Goal: Information Seeking & Learning: Find specific fact

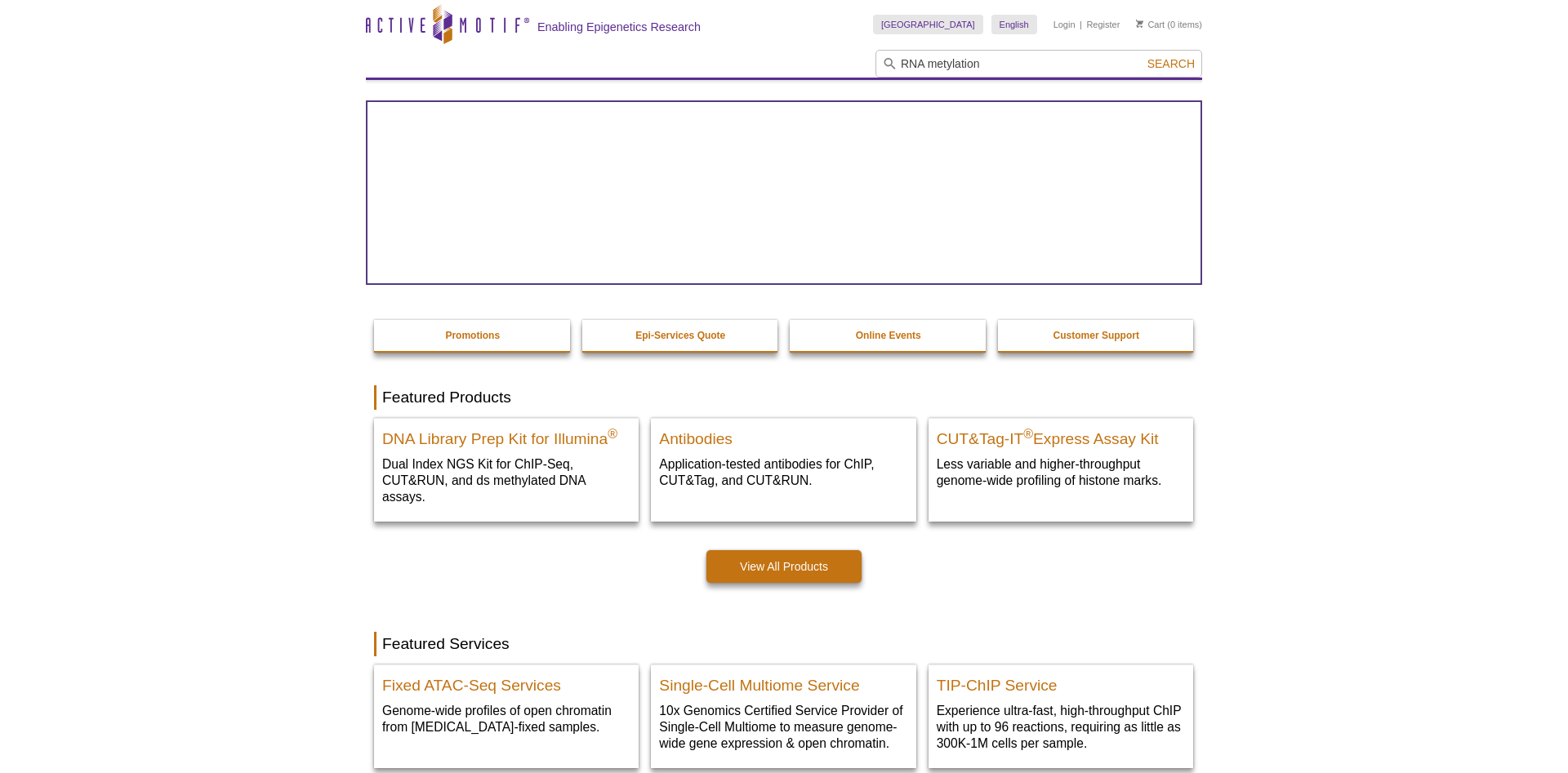
type input "RNA metylation"
click at [1142, 57] on button "Search" at bounding box center [1171, 63] width 58 height 15
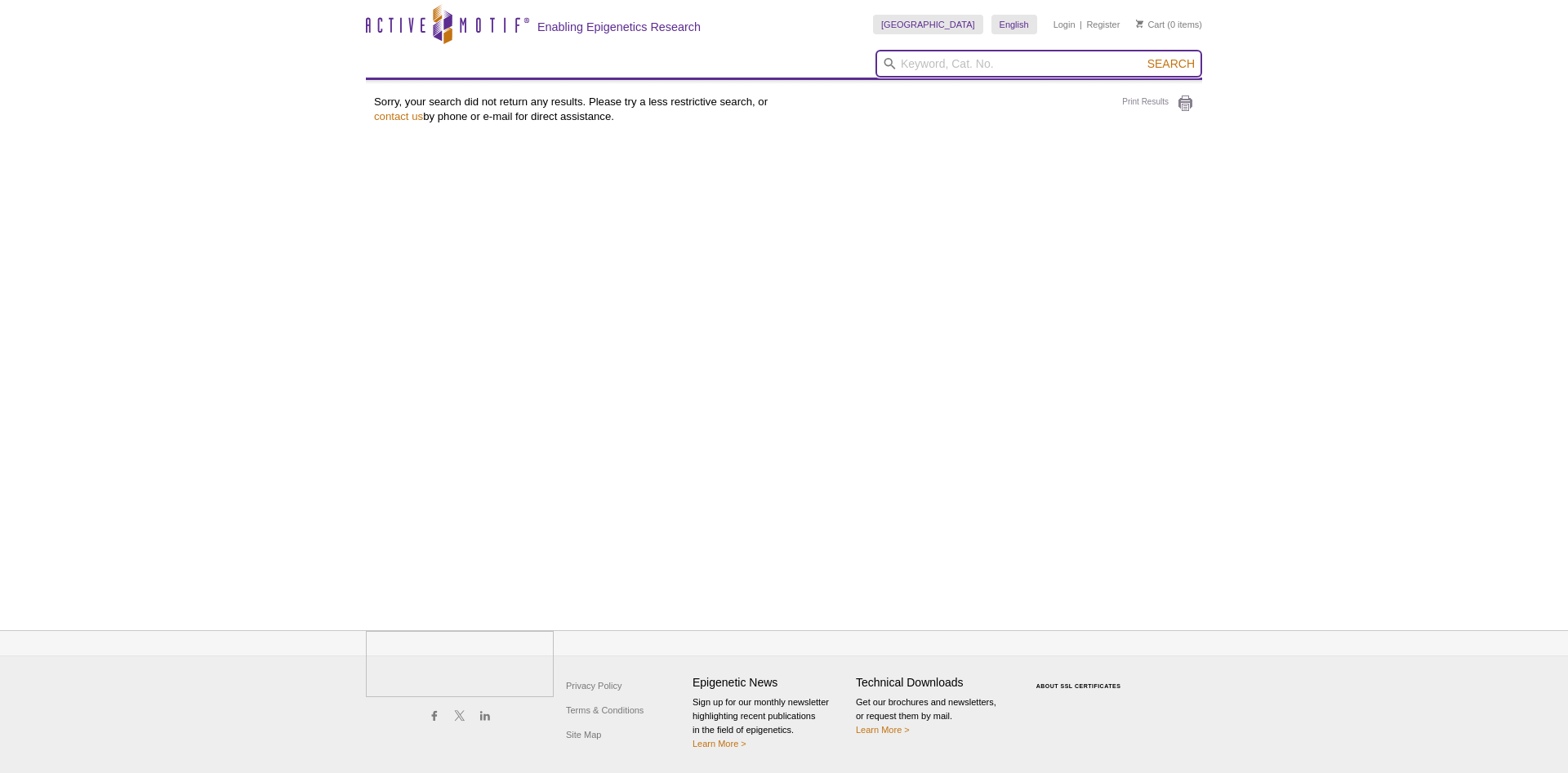
click at [1017, 55] on input "search" at bounding box center [1038, 63] width 327 height 27
paste input "m6A RNA Methylation"
type input "m6A RNA Methylation"
click at [1181, 59] on span "Search" at bounding box center [1171, 63] width 47 height 13
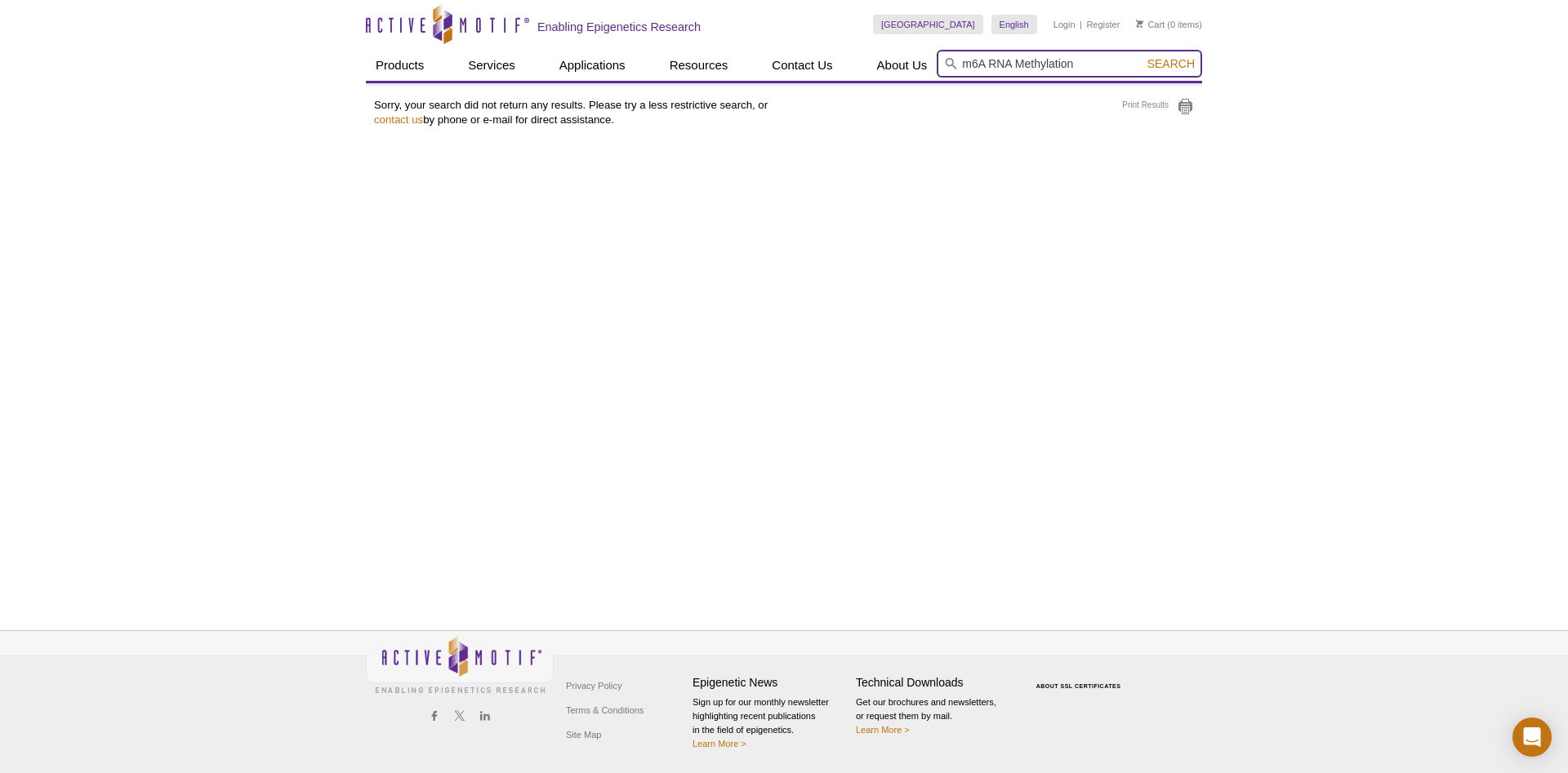
click at [1168, 54] on input "m6A RNA Methylation" at bounding box center [1069, 63] width 265 height 27
click at [1169, 73] on input "m6A RNA Methylation" at bounding box center [1069, 63] width 265 height 27
click at [1170, 65] on span "Search" at bounding box center [1171, 63] width 47 height 13
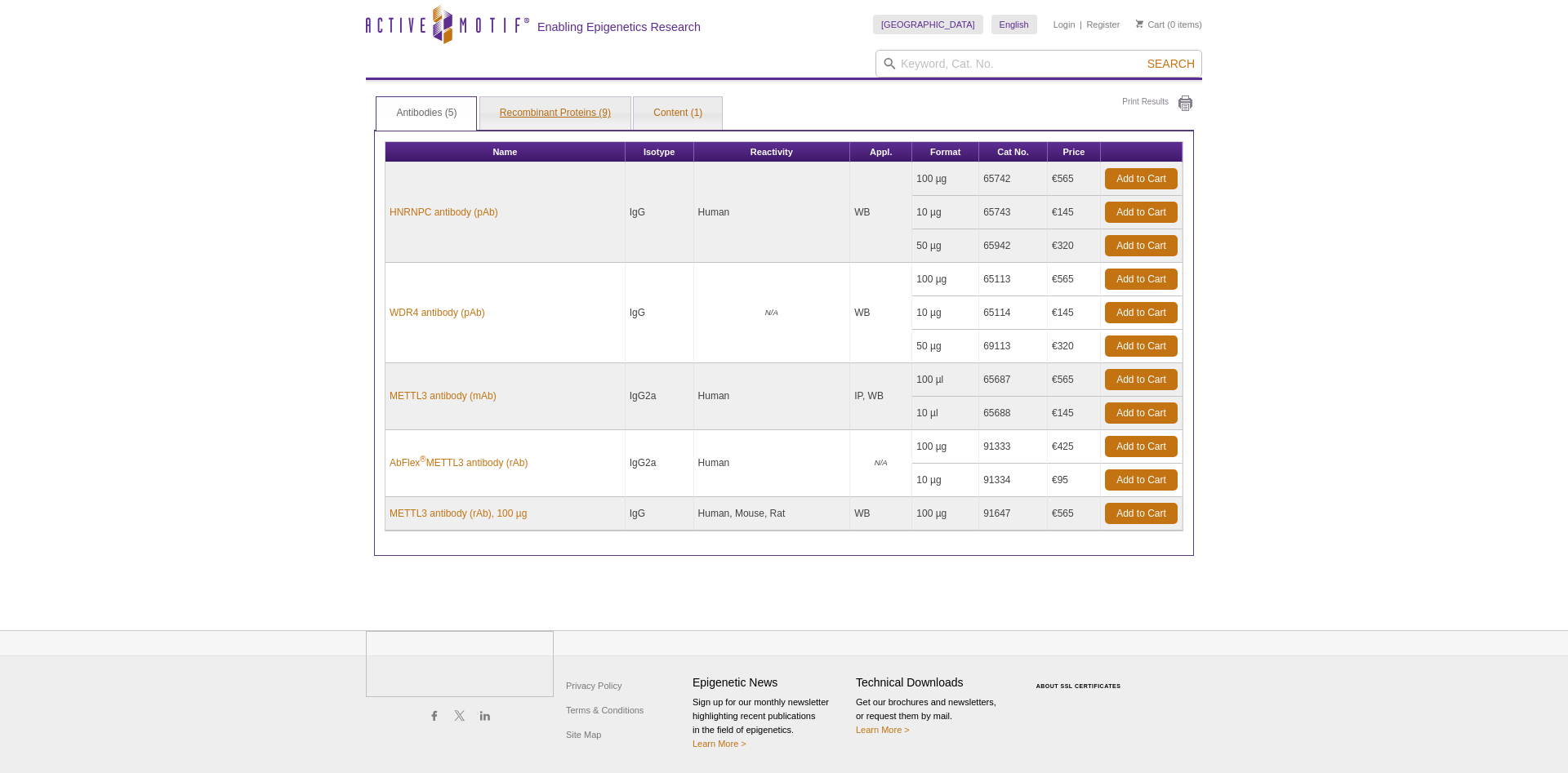
click at [527, 118] on link "Recombinant Proteins (9)" at bounding box center [554, 113] width 150 height 33
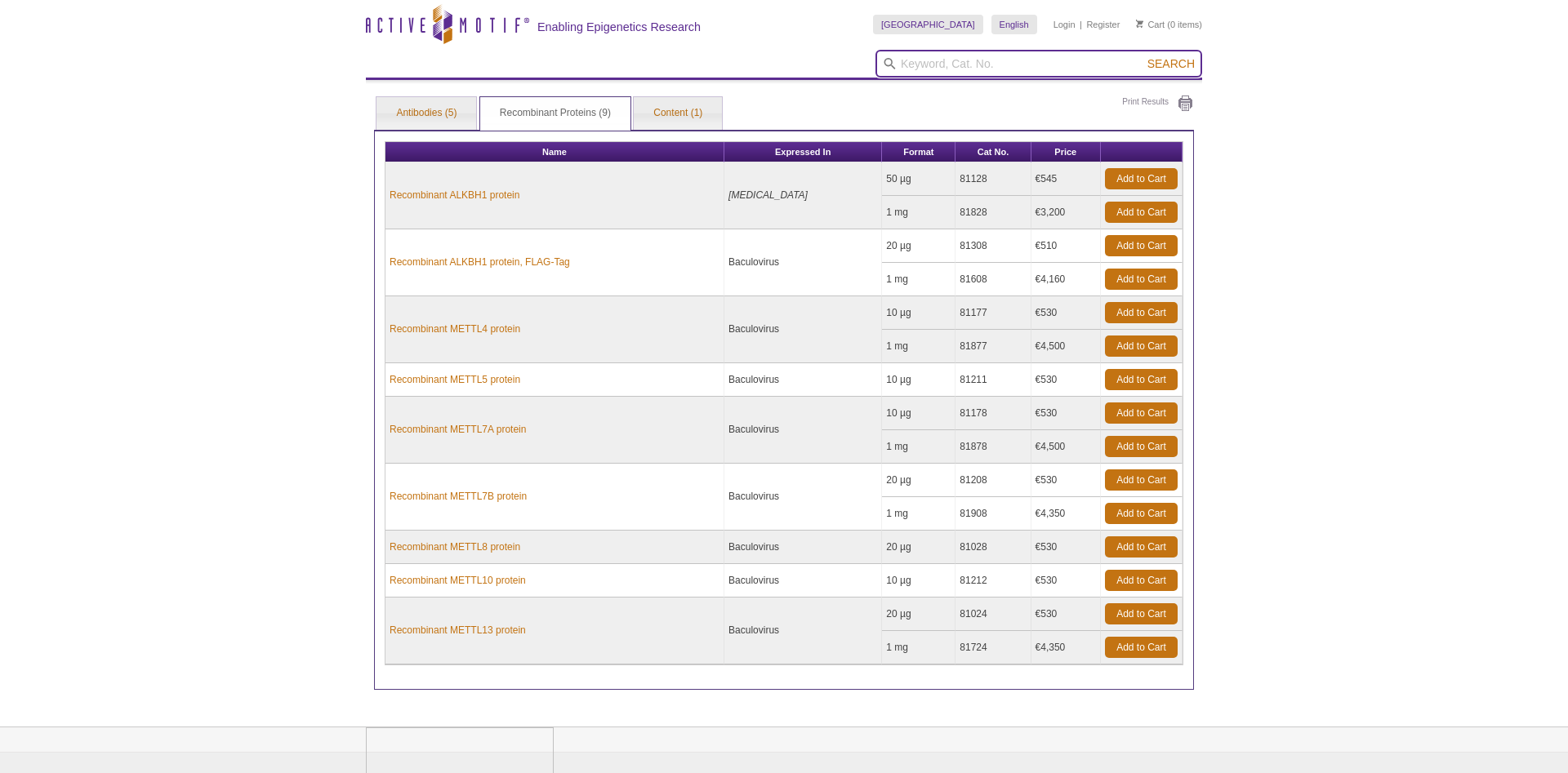
click at [980, 63] on input "search" at bounding box center [1038, 63] width 327 height 27
paste input "m6A RNA Methylation"
click at [1025, 64] on input "m6A RNA Methylation" at bounding box center [1038, 63] width 327 height 27
type input "m6A RNA Methylation kit"
click at [1142, 57] on button "Search" at bounding box center [1171, 63] width 58 height 15
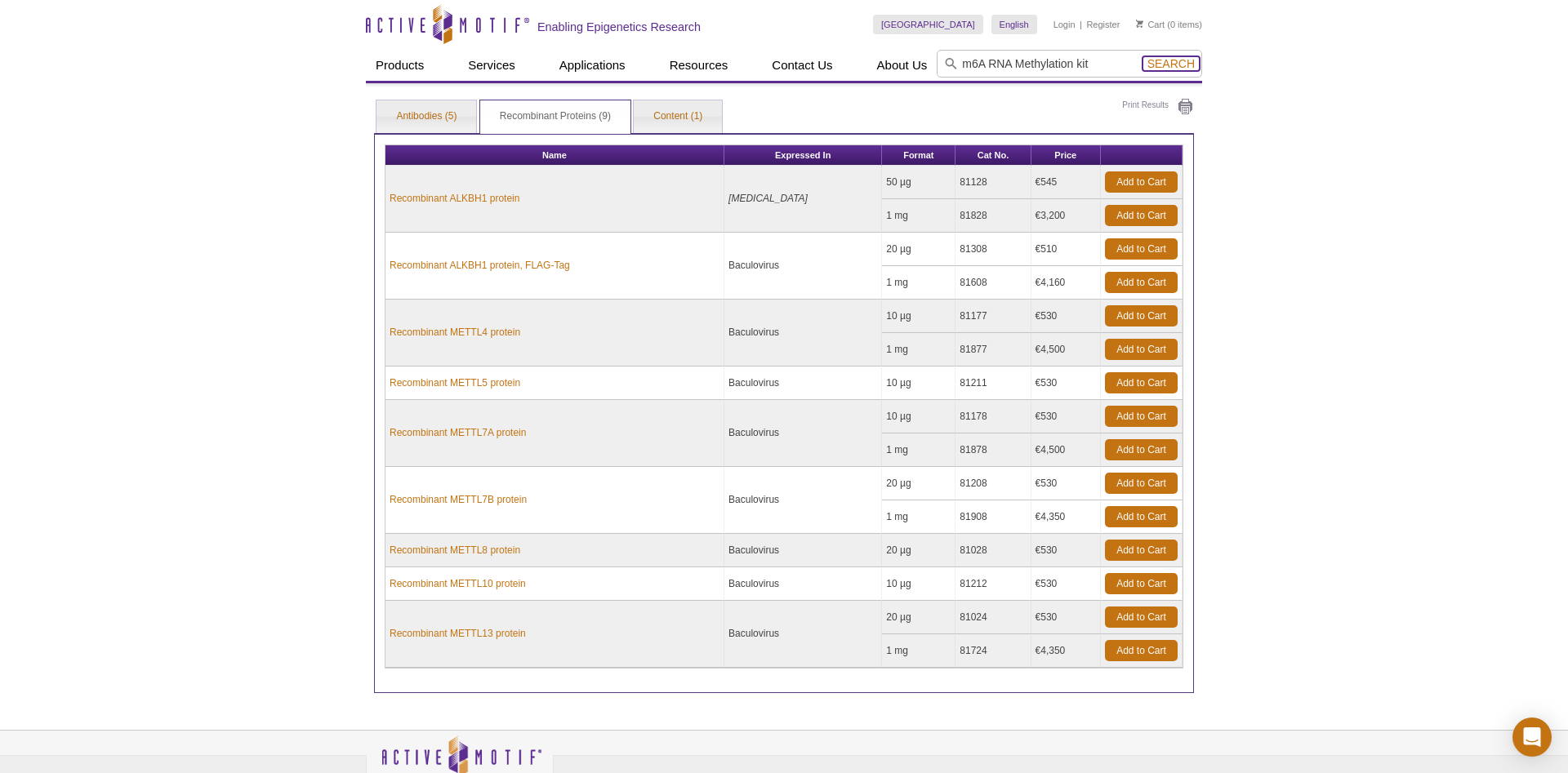
click at [1170, 64] on span "Search" at bounding box center [1171, 63] width 47 height 13
